Goal: Task Accomplishment & Management: Use online tool/utility

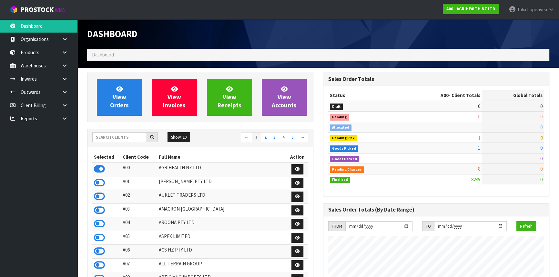
scroll to position [488, 236]
click at [129, 136] on input "text" at bounding box center [119, 137] width 55 height 10
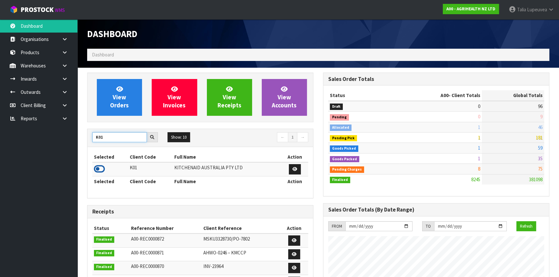
type input "K01"
click at [102, 169] on icon at bounding box center [99, 169] width 11 height 10
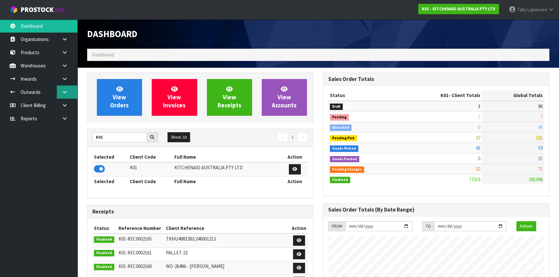
click at [67, 93] on icon at bounding box center [65, 92] width 6 height 5
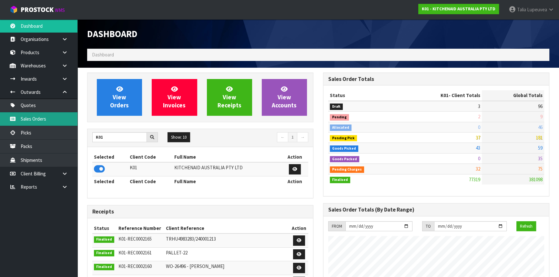
click at [56, 118] on link "Sales Orders" at bounding box center [39, 118] width 78 height 13
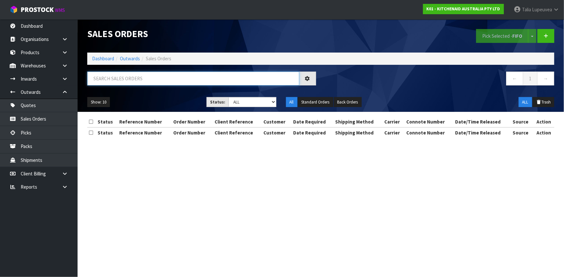
click at [152, 84] on input "text" at bounding box center [193, 79] width 212 height 14
type input "JOB-0412305"
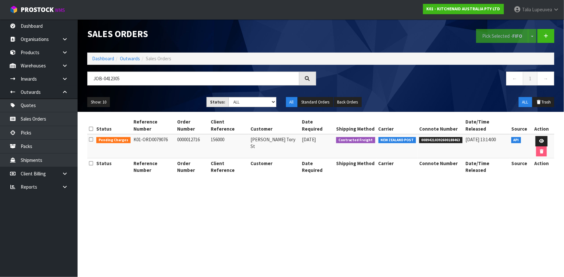
click at [528, 134] on td at bounding box center [541, 146] width 26 height 24
click at [535, 136] on link at bounding box center [541, 141] width 12 height 10
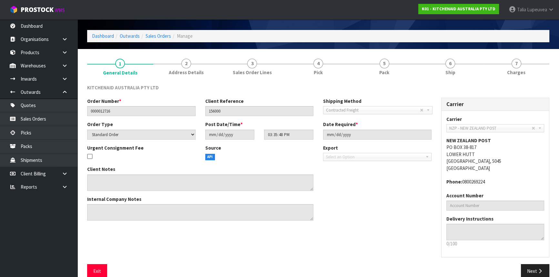
scroll to position [29, 0]
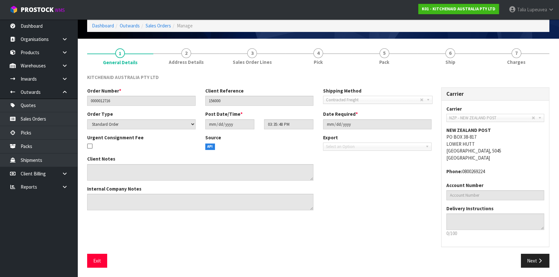
click at [439, 69] on li "6 Ship" at bounding box center [451, 57] width 66 height 26
click at [454, 61] on span "Ship" at bounding box center [451, 62] width 10 height 7
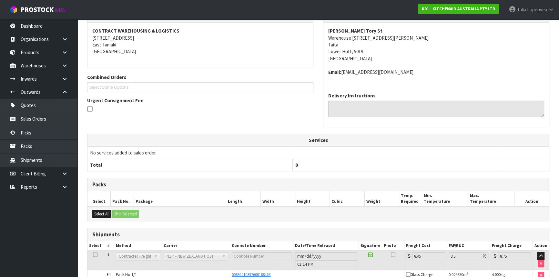
scroll to position [132, 0]
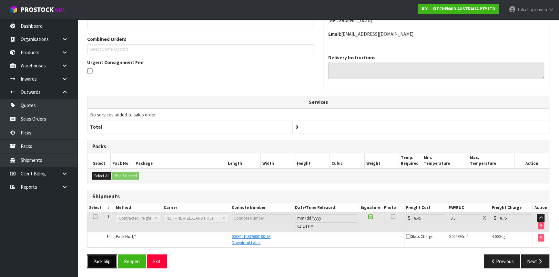
click at [101, 260] on button "Pack Slip" at bounding box center [102, 262] width 30 height 14
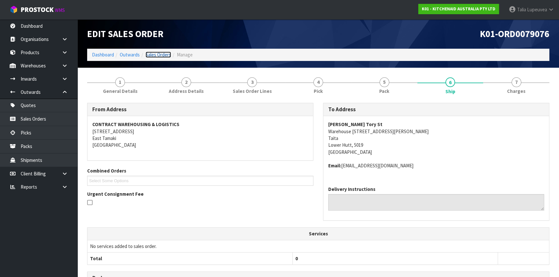
click at [156, 53] on link "Sales Orders" at bounding box center [159, 55] width 26 height 6
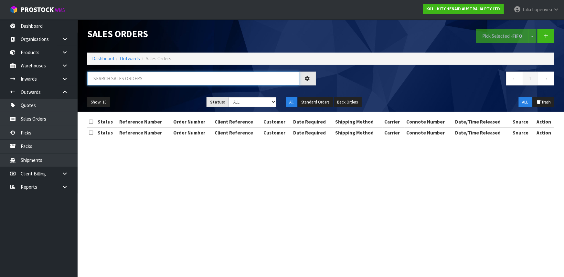
click at [156, 83] on input "text" at bounding box center [193, 79] width 212 height 14
type input "JOB-0412306"
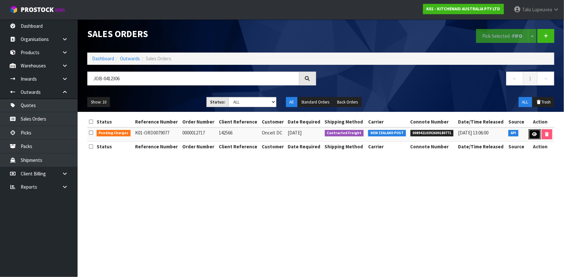
click at [535, 136] on icon at bounding box center [534, 134] width 5 height 4
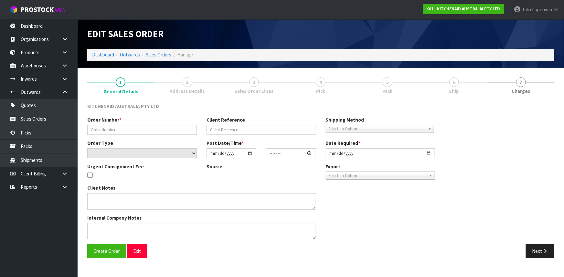
type input "0000012717"
type input "142566"
select select "number:0"
type input "2025-09-12"
type input "15:35:50.000"
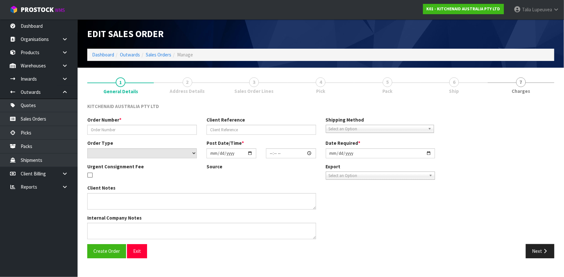
type input "2025-09-12"
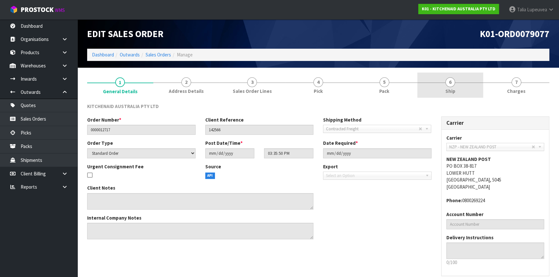
click at [460, 80] on link "6 Ship" at bounding box center [451, 86] width 66 height 26
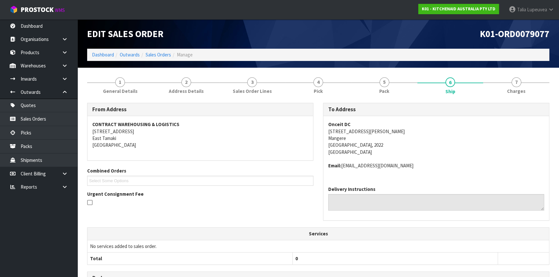
scroll to position [132, 0]
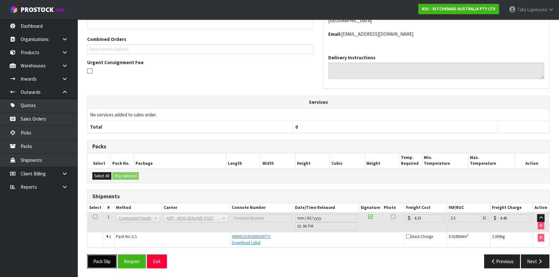
drag, startPoint x: 102, startPoint y: 261, endPoint x: 107, endPoint y: 258, distance: 5.5
click at [102, 261] on button "Pack Slip" at bounding box center [102, 262] width 30 height 14
click at [101, 263] on button "Pack Slip" at bounding box center [102, 262] width 30 height 14
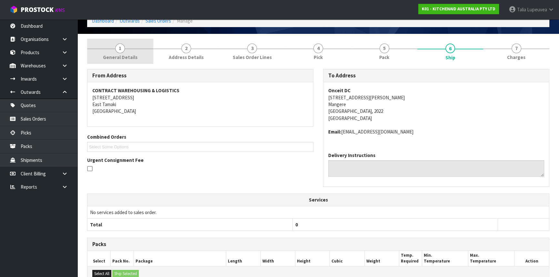
scroll to position [0, 0]
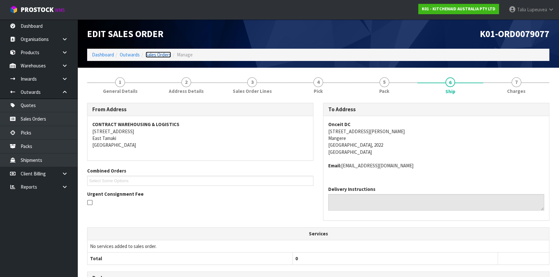
click at [154, 55] on link "Sales Orders" at bounding box center [159, 55] width 26 height 6
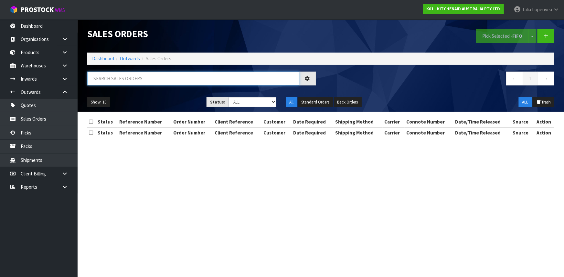
click at [152, 75] on input "text" at bounding box center [193, 79] width 212 height 14
type input "JOB-0412304"
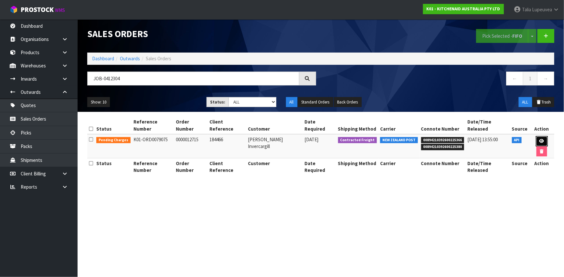
click at [536, 136] on link at bounding box center [542, 141] width 12 height 10
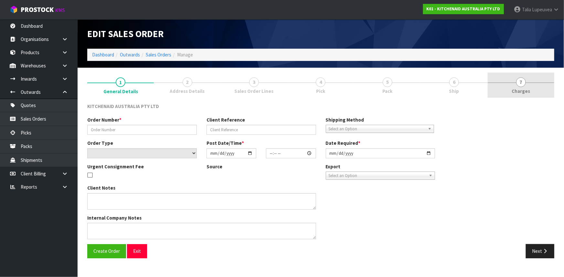
type input "0000012715"
type input "184466"
select select "number:0"
type input "2025-09-12"
type input "15:35:45.000"
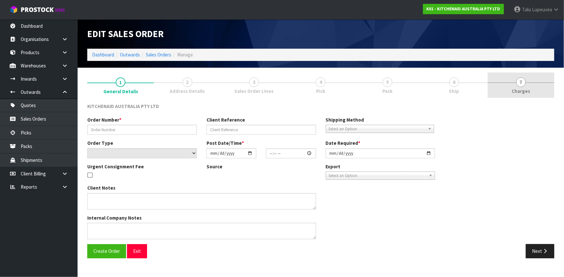
type input "2025-09-12"
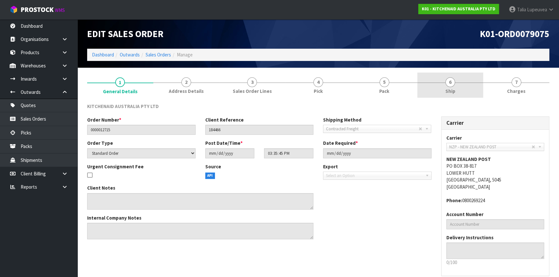
click at [467, 90] on link "6 Ship" at bounding box center [451, 86] width 66 height 26
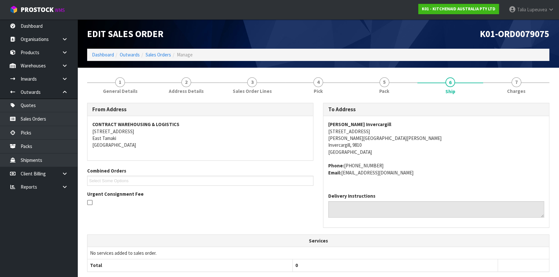
scroll to position [147, 0]
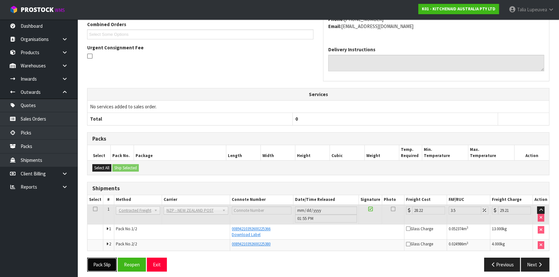
click at [108, 264] on button "Pack Slip" at bounding box center [102, 265] width 30 height 14
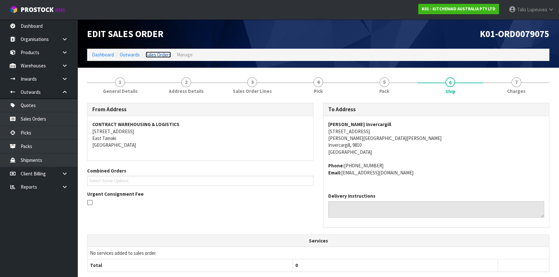
click at [164, 57] on link "Sales Orders" at bounding box center [159, 55] width 26 height 6
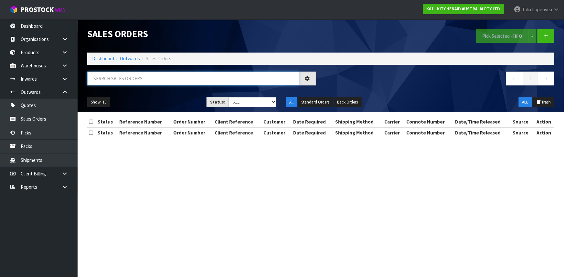
click at [166, 78] on input "text" at bounding box center [193, 79] width 212 height 14
type input "JOB-0412381"
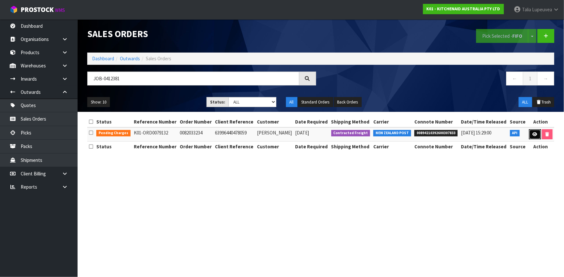
click at [535, 134] on icon at bounding box center [534, 134] width 5 height 4
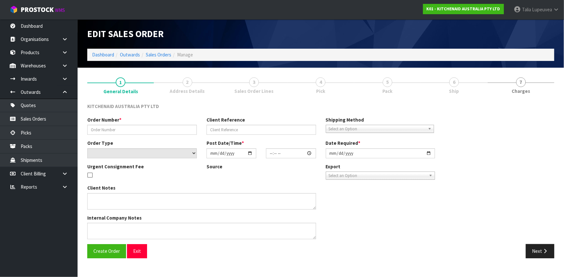
type input "0082033234"
type input "63996440478059"
select select "number:0"
type input "2025-09-13"
type input "21:39:24.000"
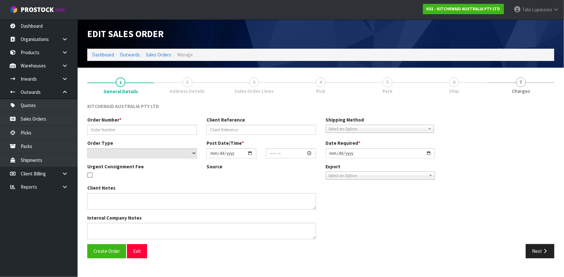
type input "2025-09-13"
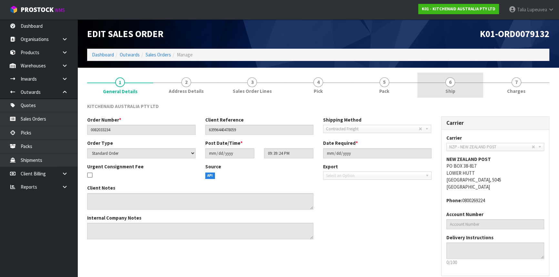
click at [465, 90] on link "6 Ship" at bounding box center [451, 86] width 66 height 26
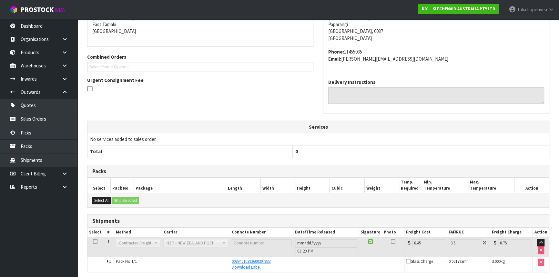
scroll to position [139, 0]
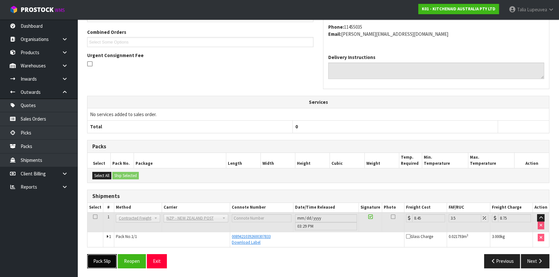
click at [104, 262] on button "Pack Slip" at bounding box center [102, 262] width 30 height 14
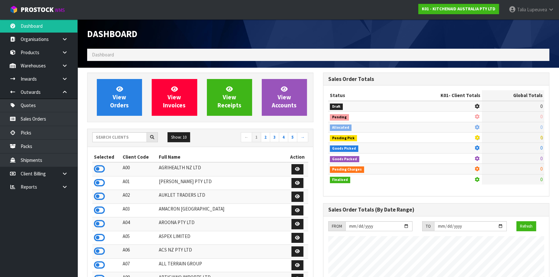
scroll to position [488, 236]
click at [135, 138] on input "text" at bounding box center [119, 137] width 55 height 10
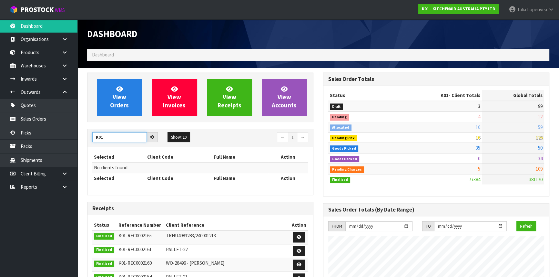
type input "K01"
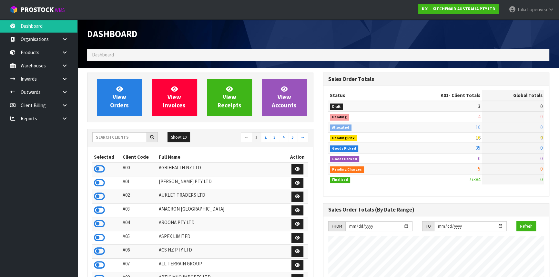
scroll to position [488, 236]
drag, startPoint x: 476, startPoint y: 139, endPoint x: 481, endPoint y: 139, distance: 5.5
click at [481, 139] on td "16" at bounding box center [441, 137] width 82 height 10
click at [107, 137] on input "text" at bounding box center [119, 137] width 55 height 10
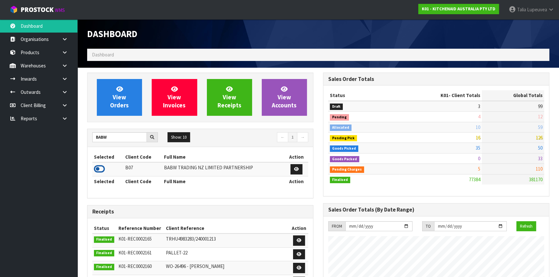
click at [100, 167] on icon at bounding box center [99, 169] width 11 height 10
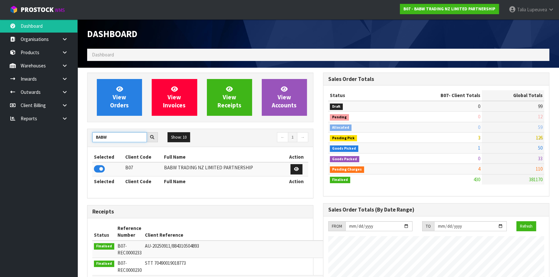
drag, startPoint x: 108, startPoint y: 137, endPoint x: 81, endPoint y: 142, distance: 27.6
type input "K01"
click at [98, 170] on icon at bounding box center [99, 169] width 11 height 10
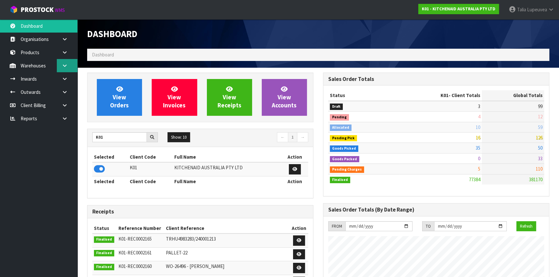
click at [67, 66] on icon at bounding box center [65, 65] width 6 height 5
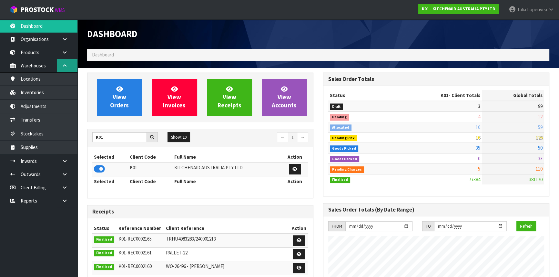
click at [63, 65] on icon at bounding box center [65, 65] width 6 height 5
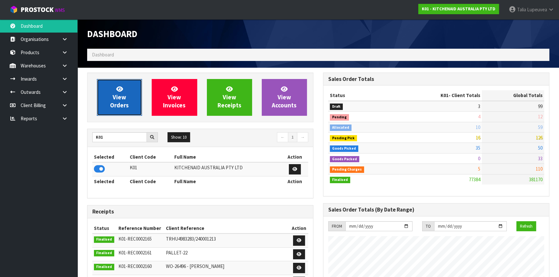
click at [122, 106] on span "View Orders" at bounding box center [119, 97] width 19 height 24
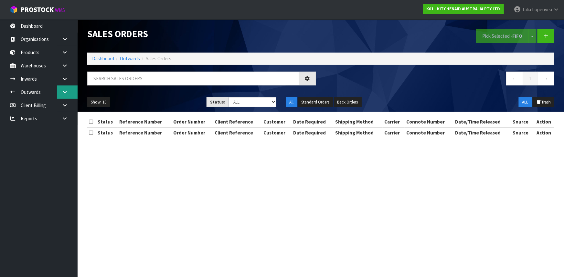
click at [67, 89] on link at bounding box center [67, 92] width 21 height 13
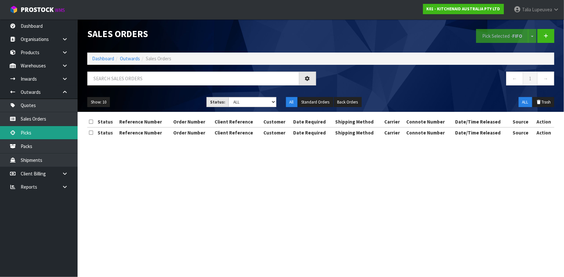
click at [48, 129] on link "Picks" at bounding box center [39, 132] width 78 height 13
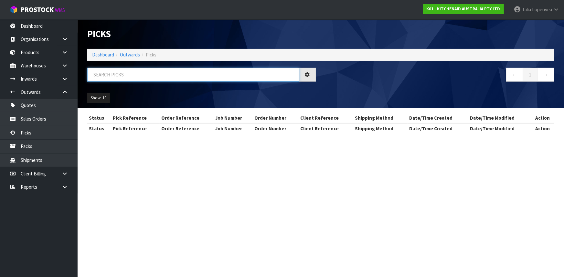
click at [112, 77] on input "text" at bounding box center [193, 75] width 212 height 14
type input "815"
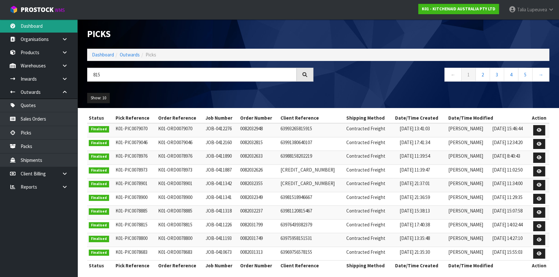
click at [38, 22] on link "Dashboard" at bounding box center [39, 25] width 78 height 13
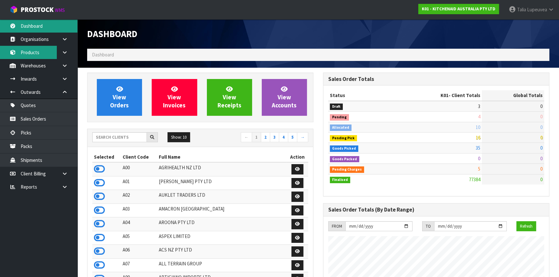
scroll to position [488, 236]
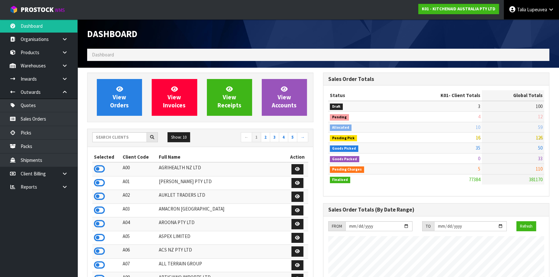
click at [548, 9] on link "Talia Lupeuvea" at bounding box center [531, 9] width 55 height 19
click at [439, 40] on div "Dashboard" at bounding box center [318, 33] width 472 height 29
click at [63, 62] on link at bounding box center [67, 65] width 21 height 13
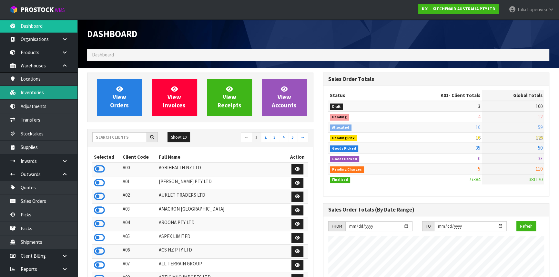
click at [47, 94] on link "Inventories" at bounding box center [39, 92] width 78 height 13
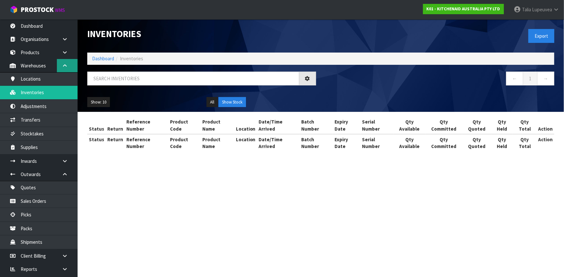
click at [64, 65] on icon at bounding box center [65, 65] width 6 height 5
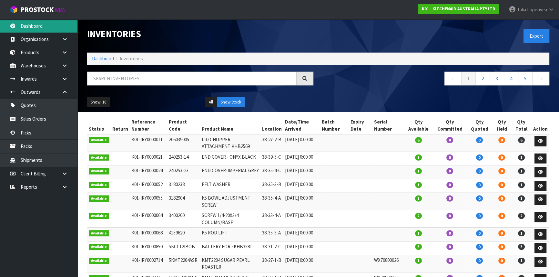
click at [38, 26] on link "Dashboard" at bounding box center [39, 25] width 78 height 13
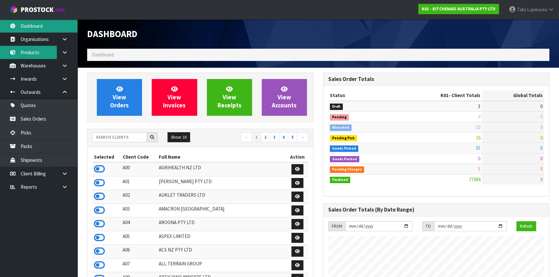
scroll to position [488, 236]
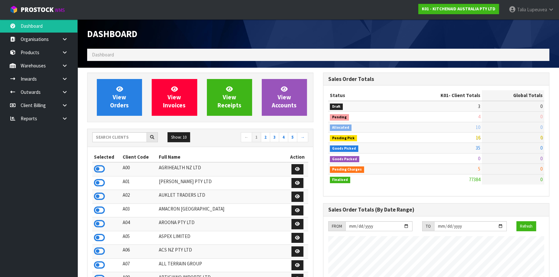
scroll to position [488, 236]
